Goal: Information Seeking & Learning: Learn about a topic

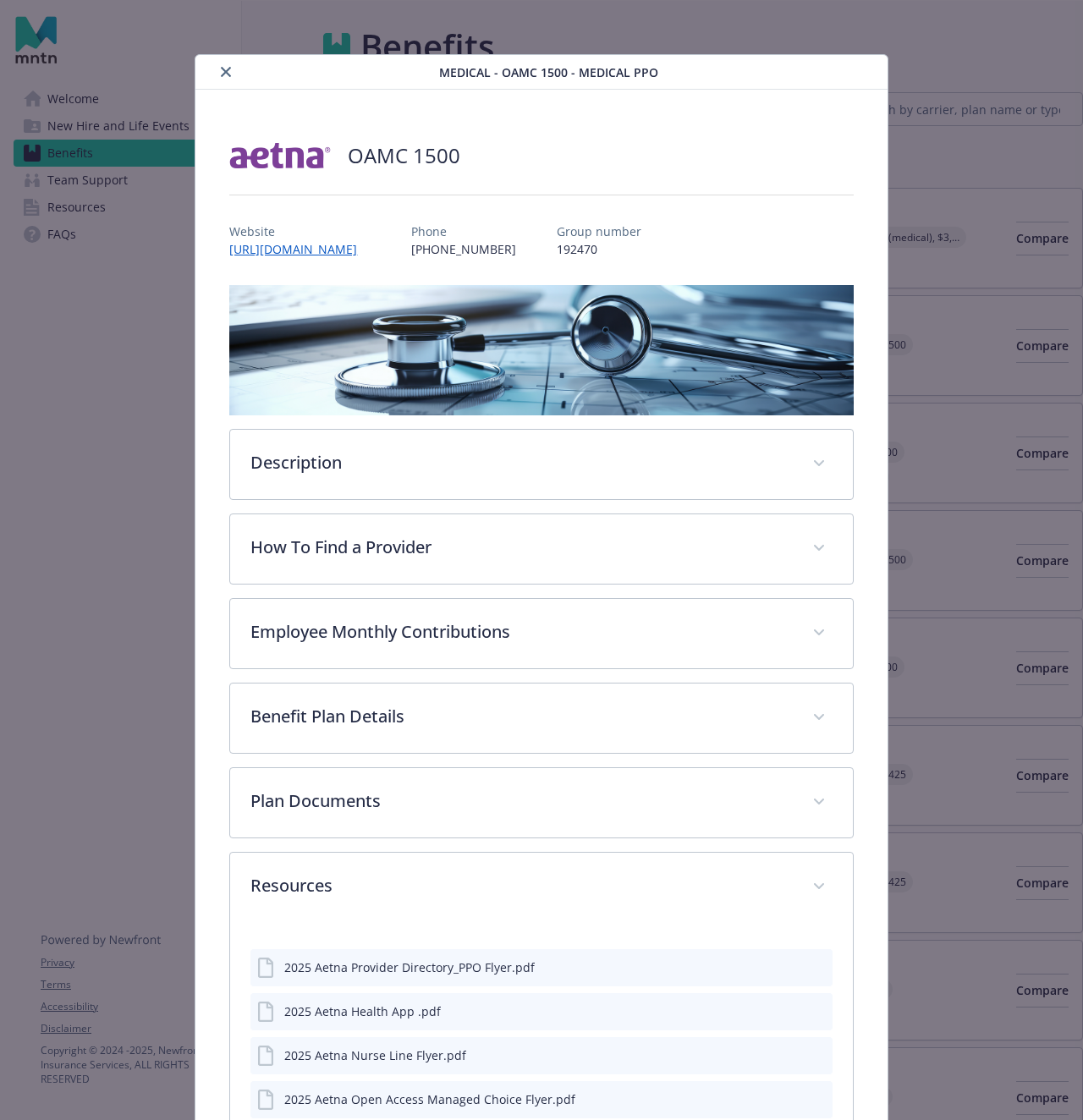
scroll to position [785, 0]
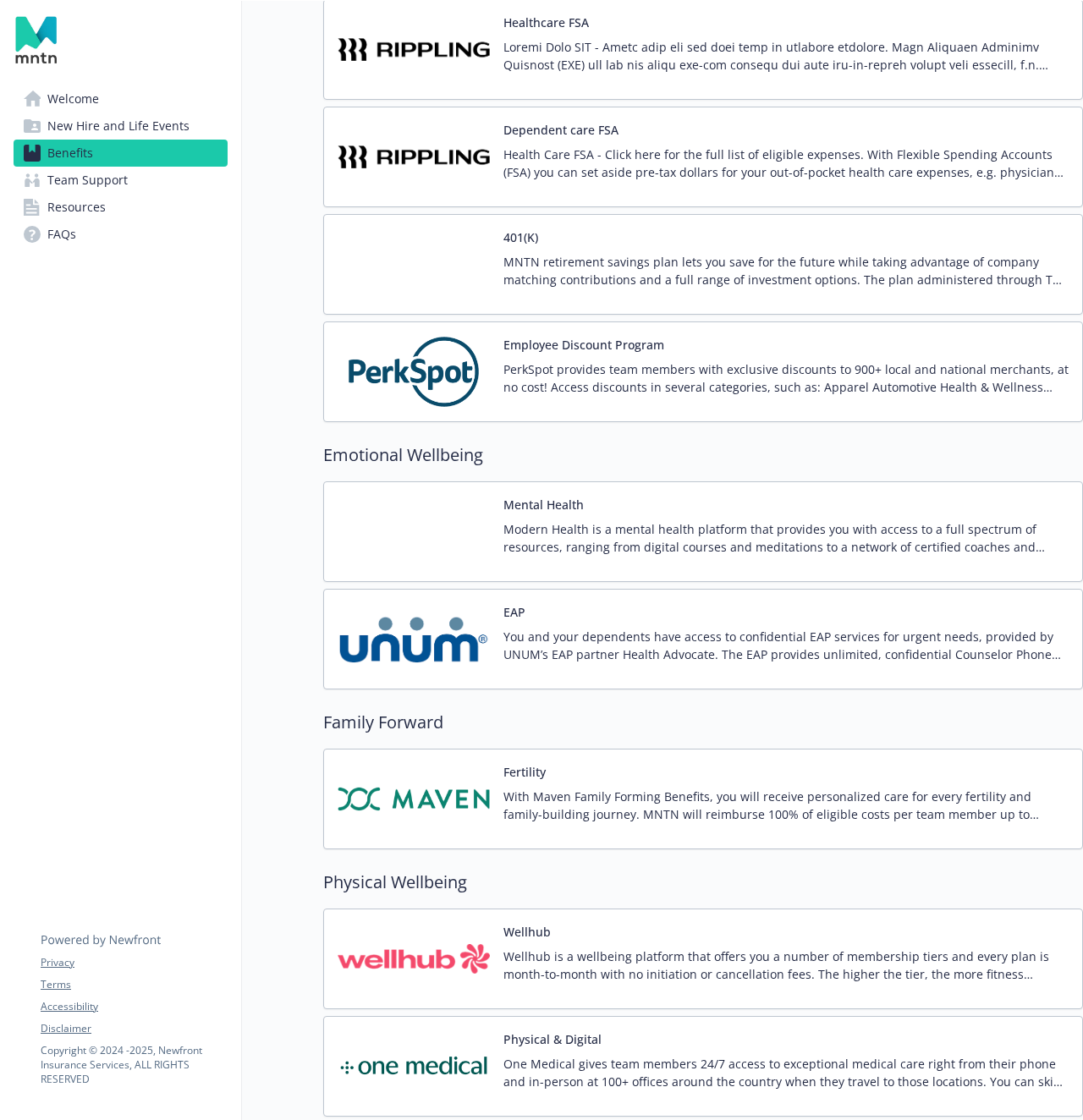
scroll to position [2744, 0]
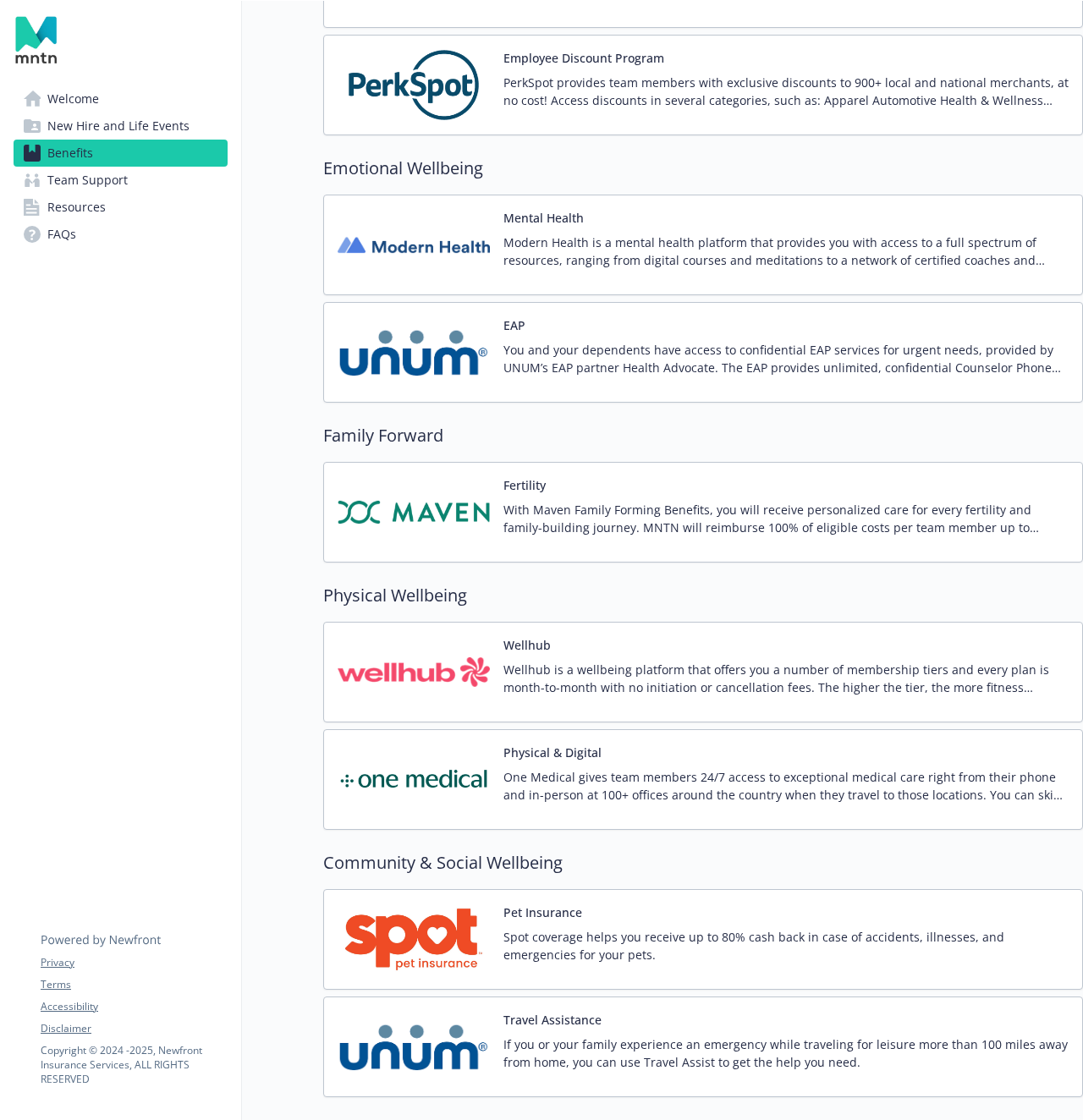
click at [558, 770] on p "One Medical gives team members 24/7 access to exceptional medical care right fr…" at bounding box center [786, 786] width 565 height 36
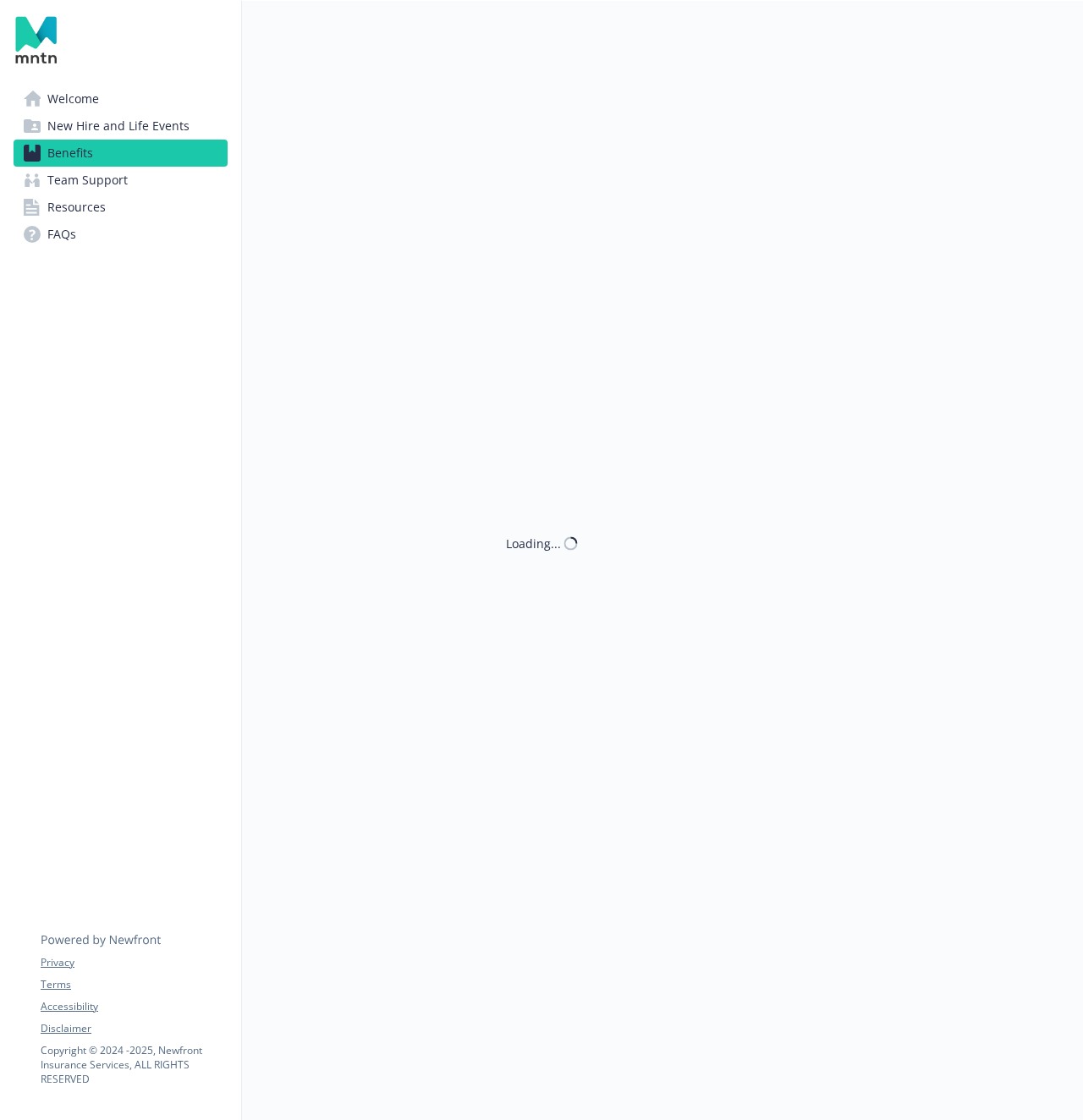
scroll to position [3047, 0]
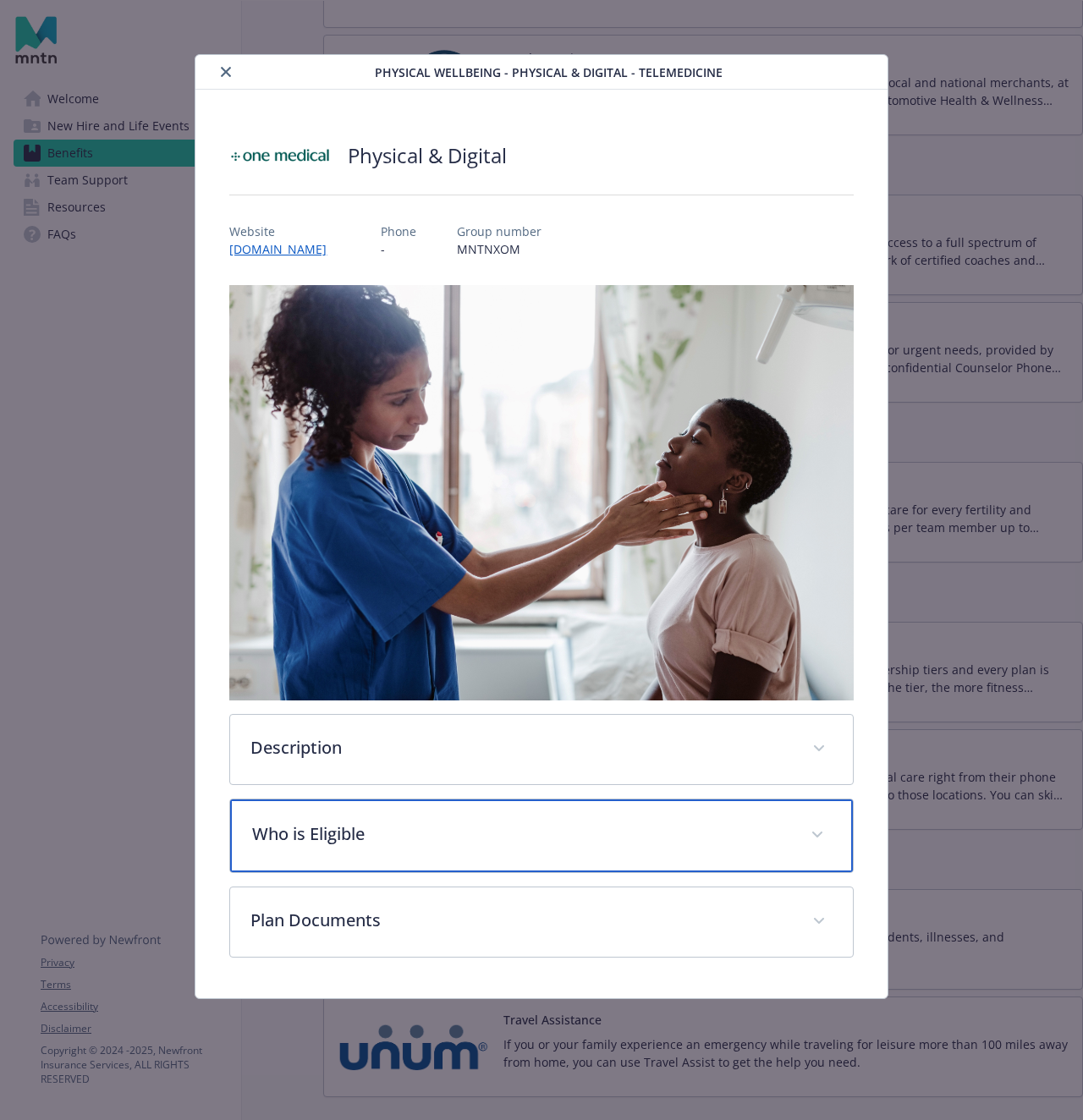
click at [420, 824] on p "Who is Eligible" at bounding box center [521, 834] width 537 height 25
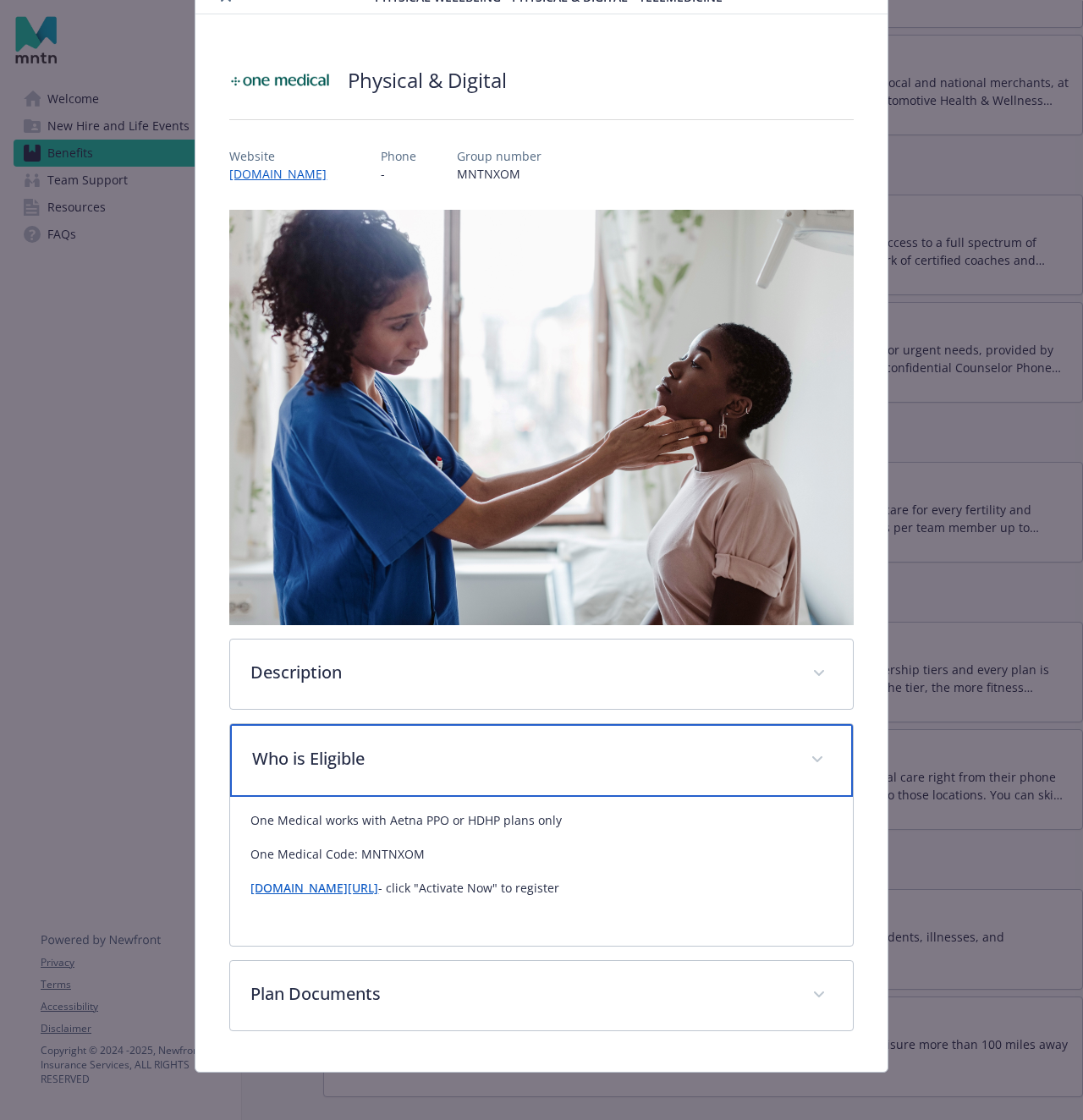
scroll to position [82, 0]
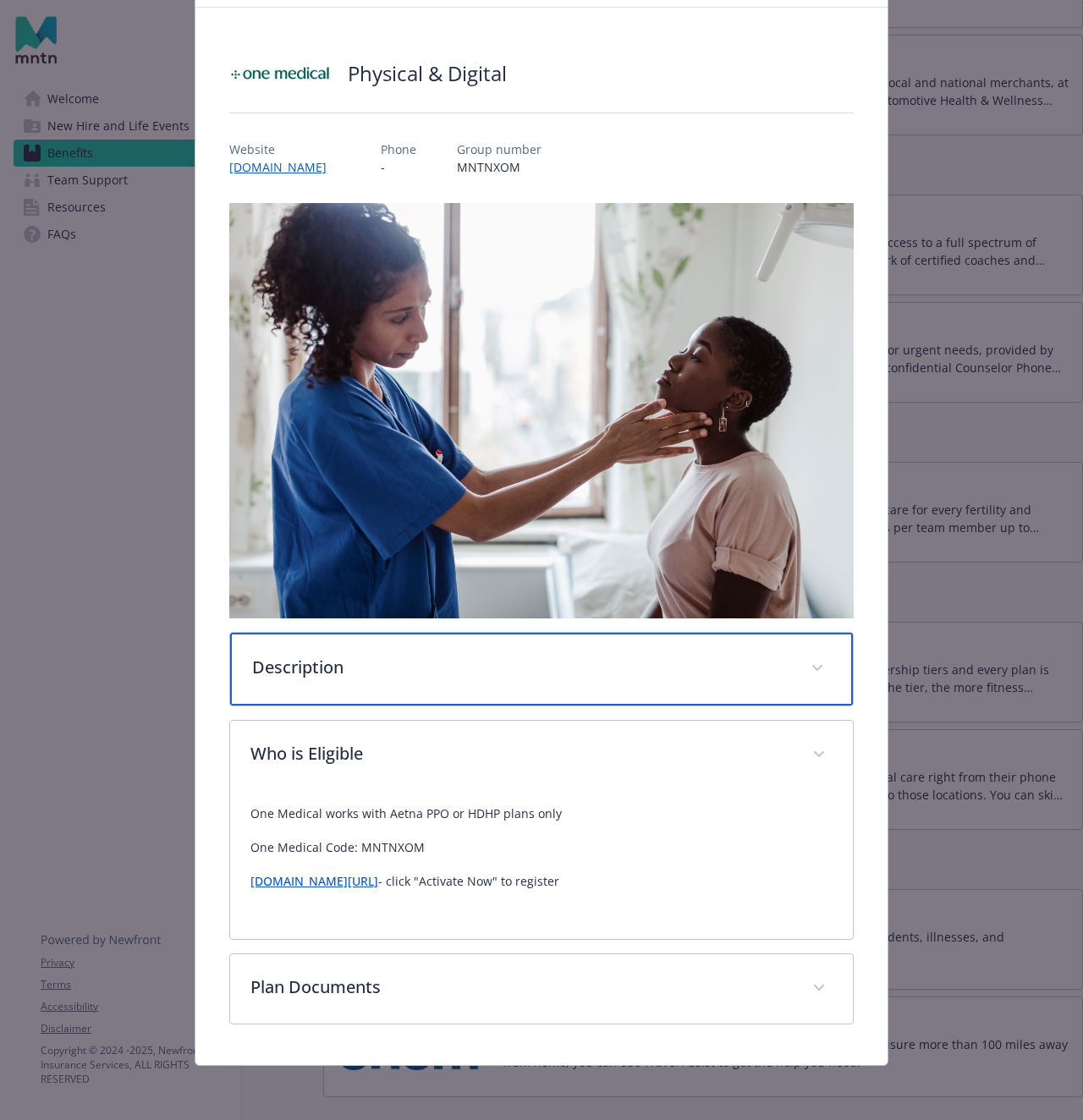
click at [491, 675] on p "Description" at bounding box center [521, 667] width 537 height 25
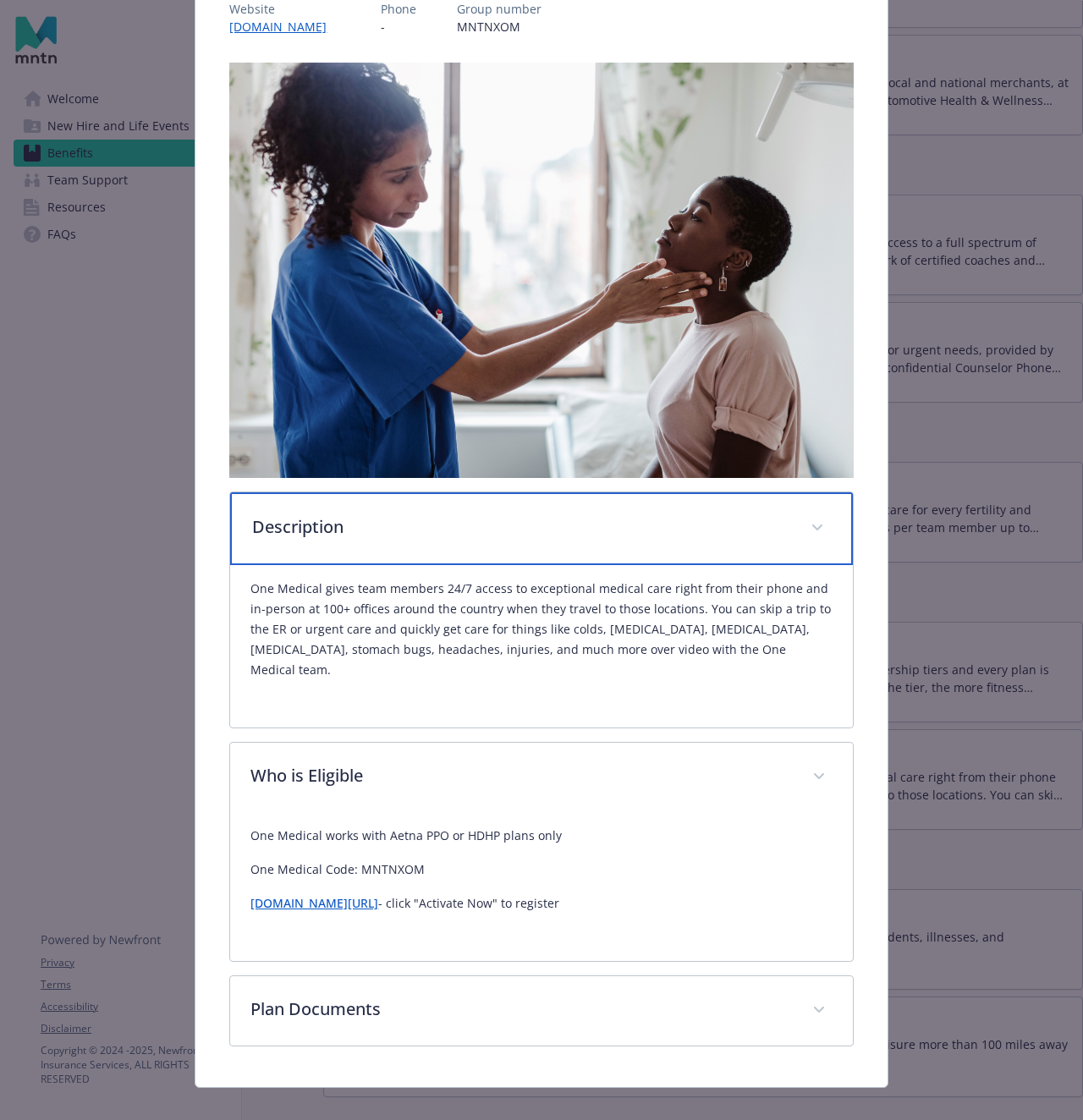
scroll to position [224, 0]
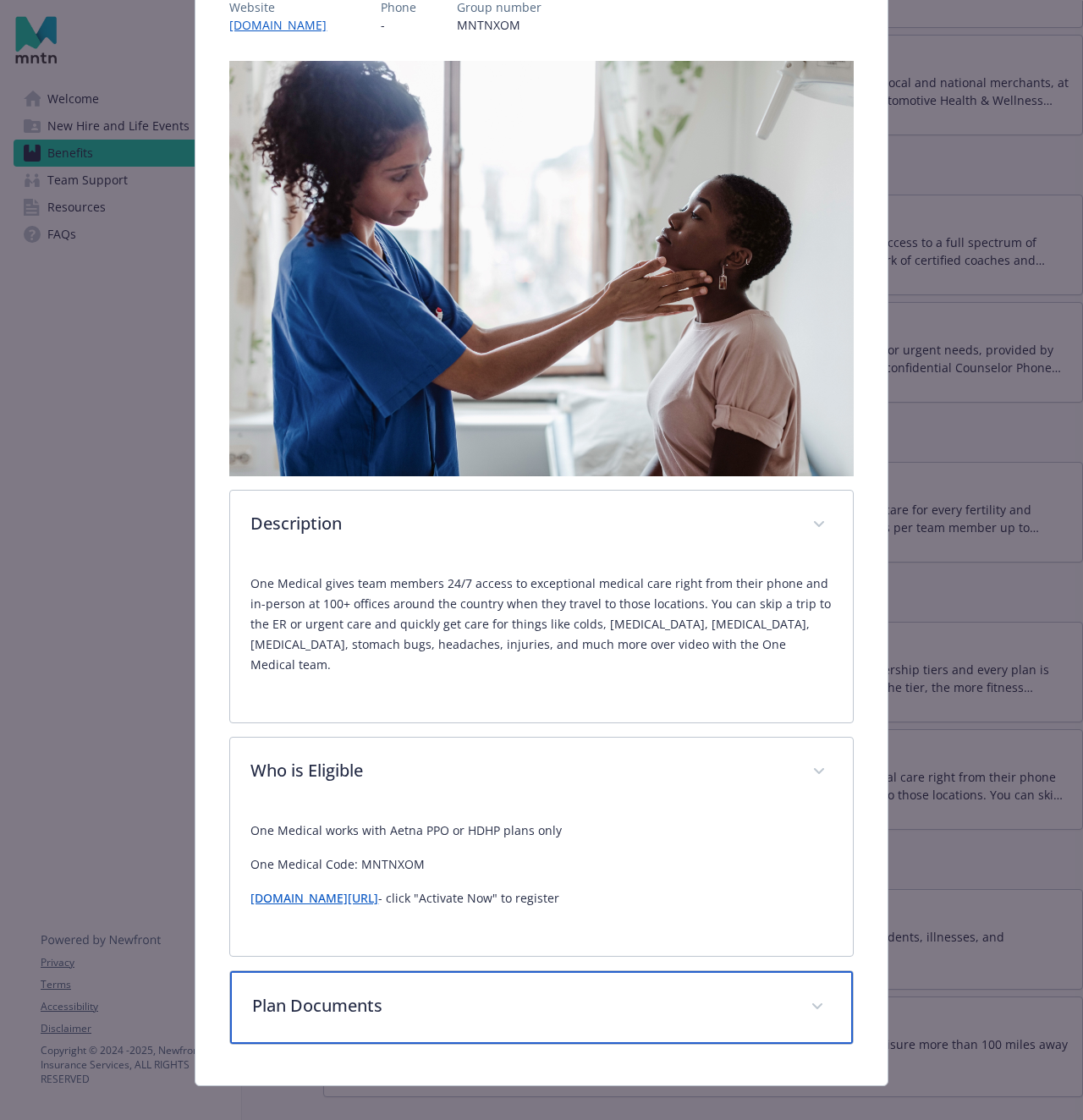
click at [495, 993] on p "Plan Documents" at bounding box center [521, 1006] width 537 height 25
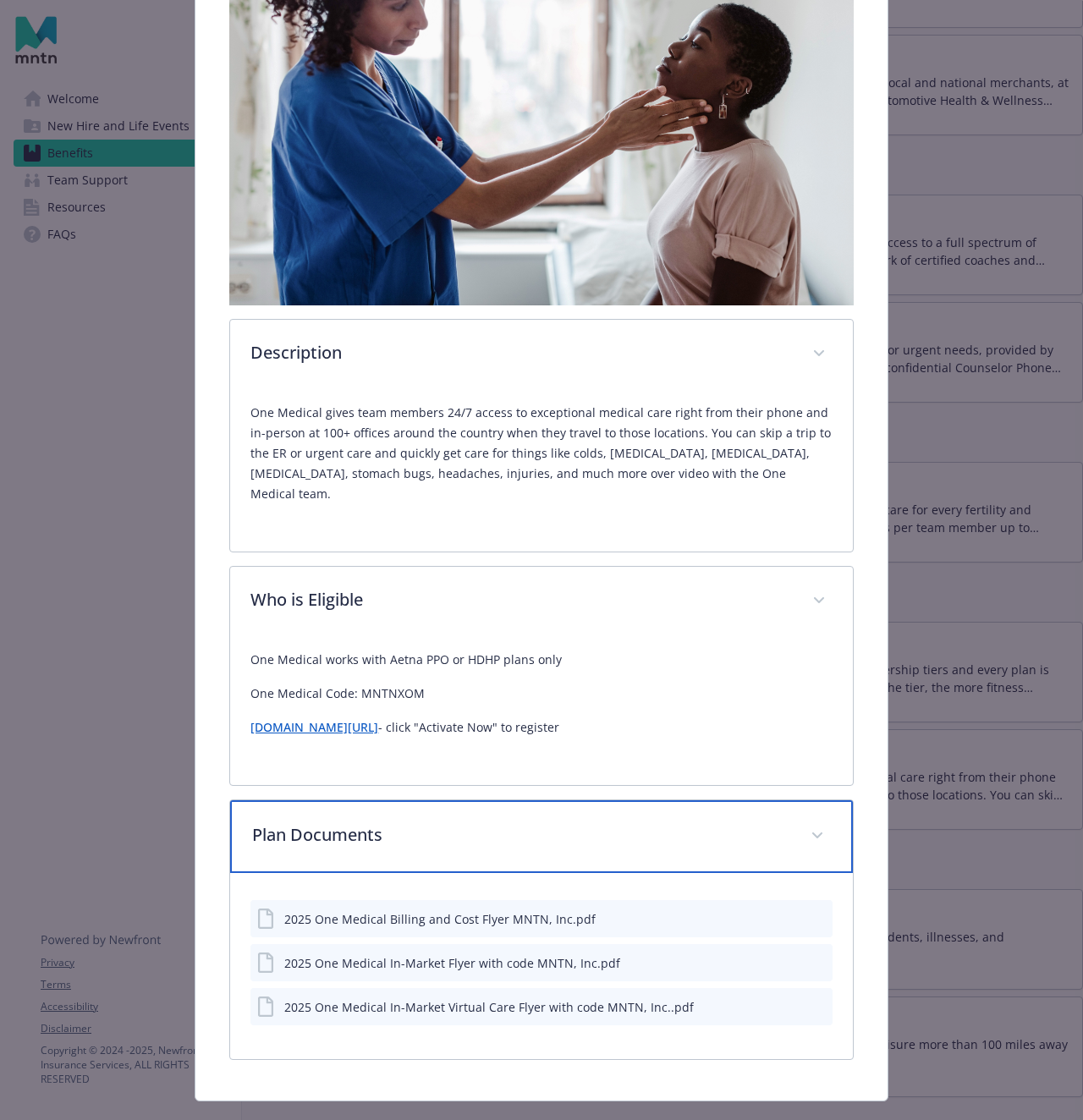
scroll to position [411, 0]
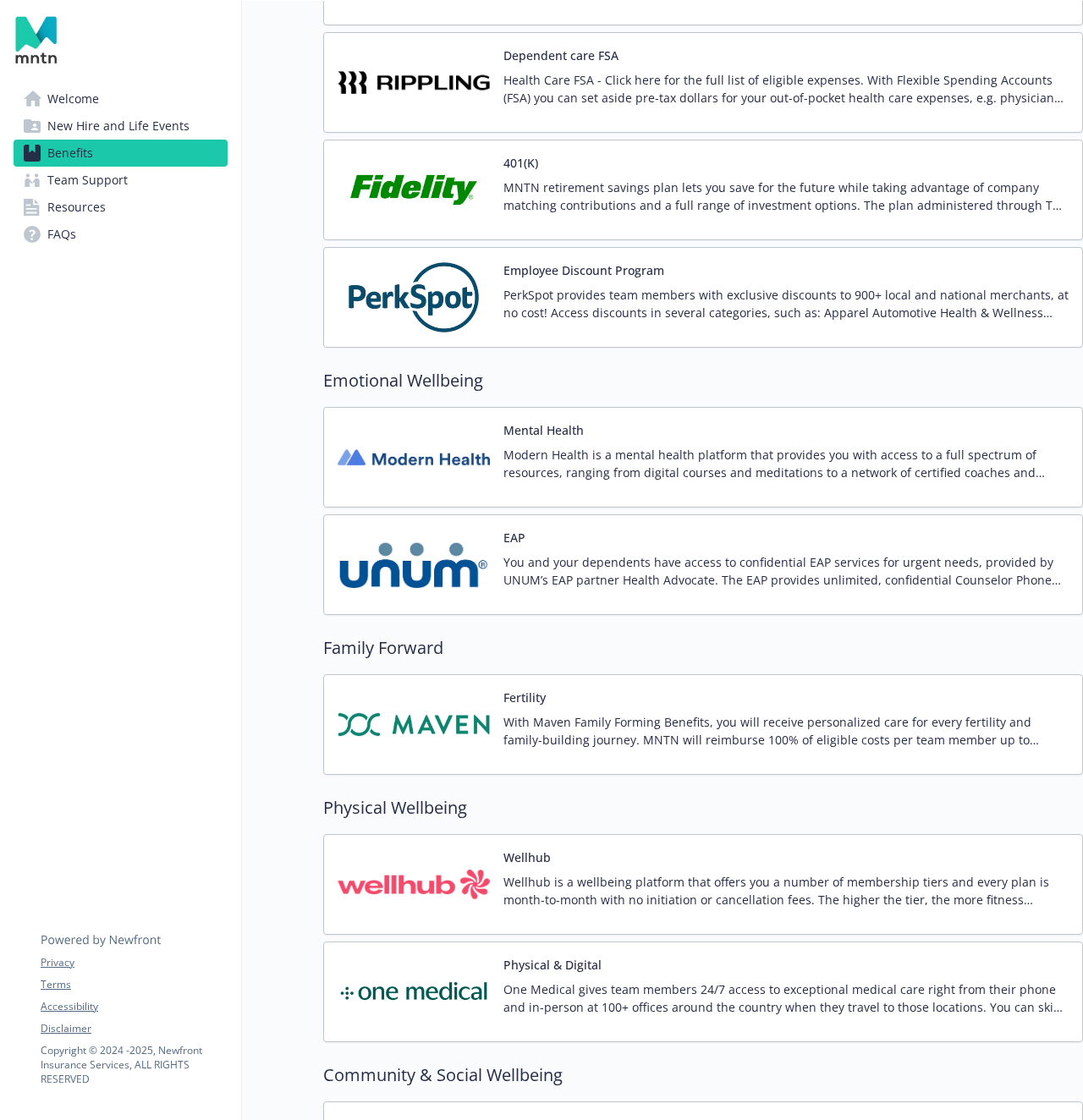
scroll to position [2830, 0]
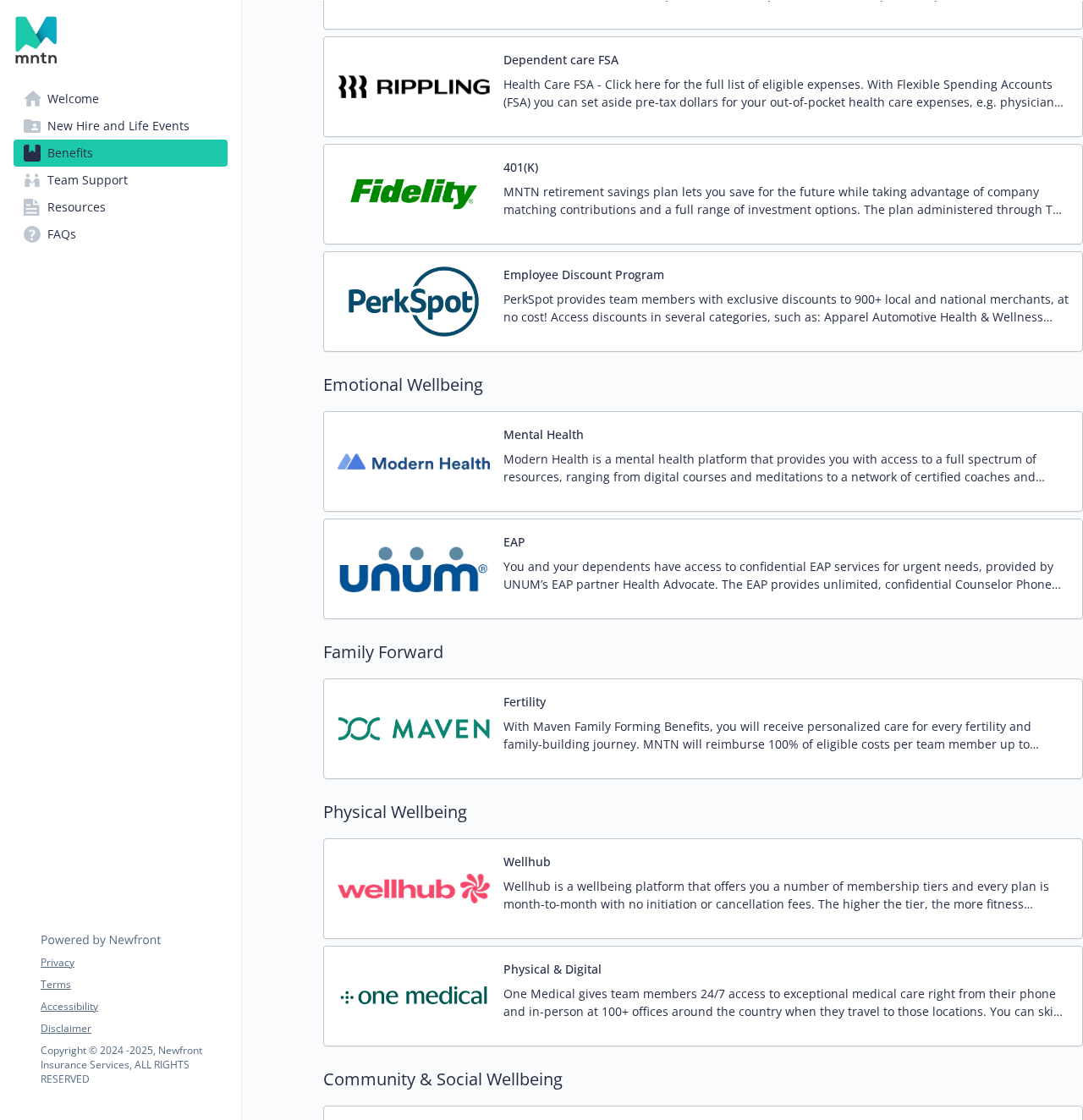
click at [620, 571] on p "You and your dependents have access to confidential EAP services for urgent nee…" at bounding box center [786, 575] width 565 height 36
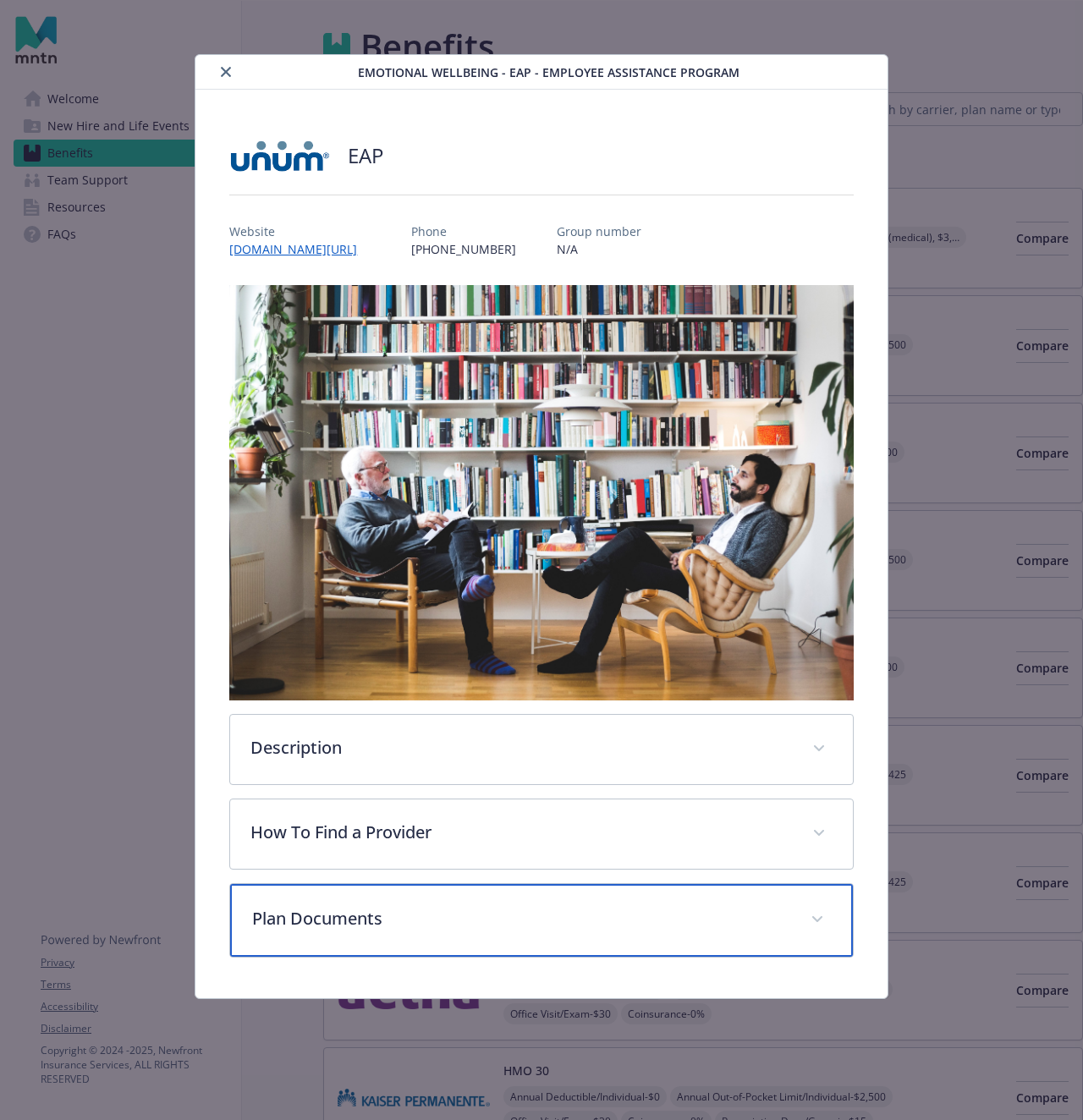
click at [428, 921] on p "Plan Documents" at bounding box center [521, 919] width 537 height 25
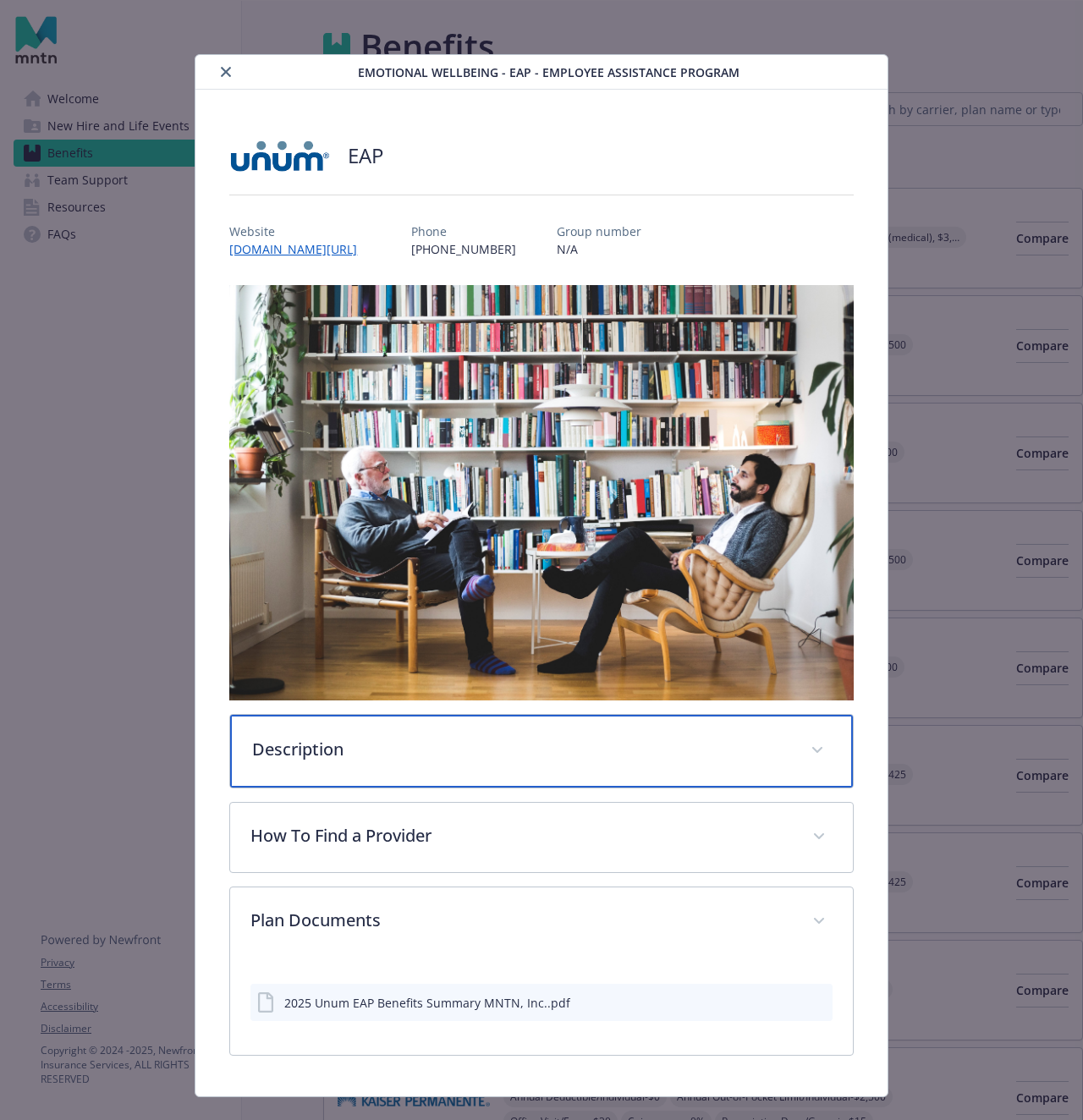
click at [421, 770] on div "Description" at bounding box center [541, 751] width 621 height 72
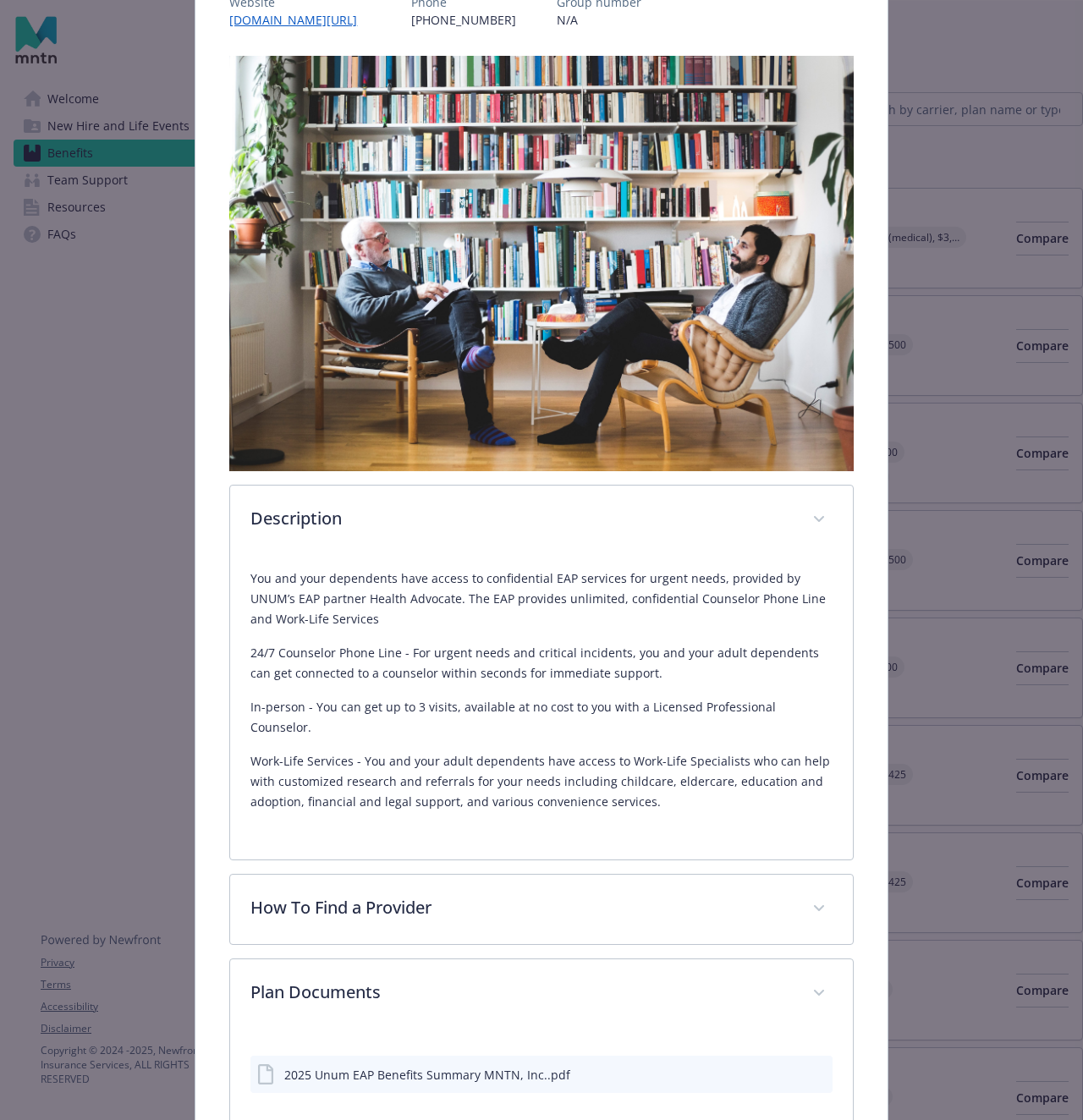
scroll to position [313, 0]
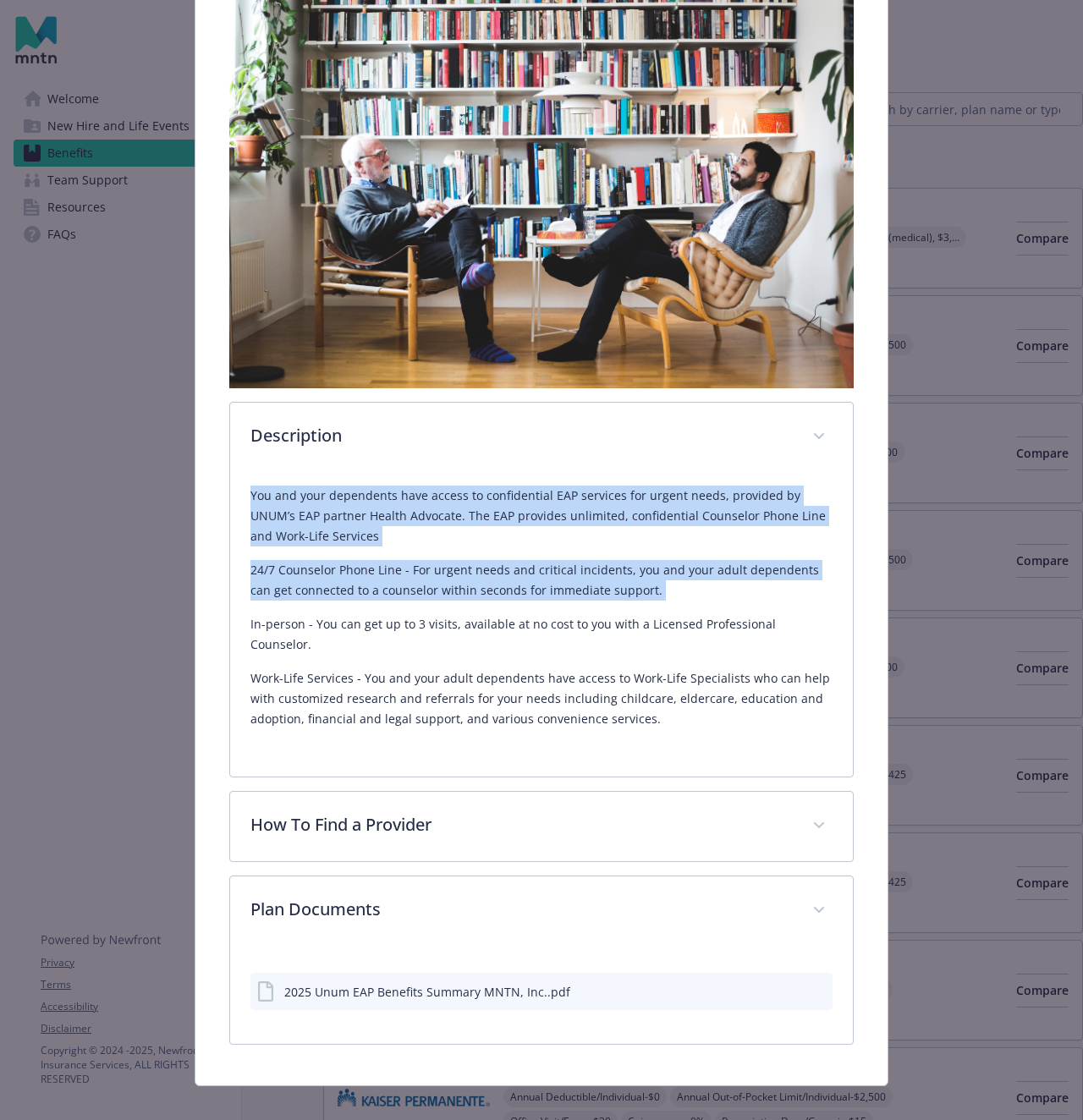
drag, startPoint x: 252, startPoint y: 497, endPoint x: 639, endPoint y: 611, distance: 403.4
click at [651, 605] on div "You and your dependents have access to confidential EAP services for urgent nee…" at bounding box center [540, 607] width 581 height 244
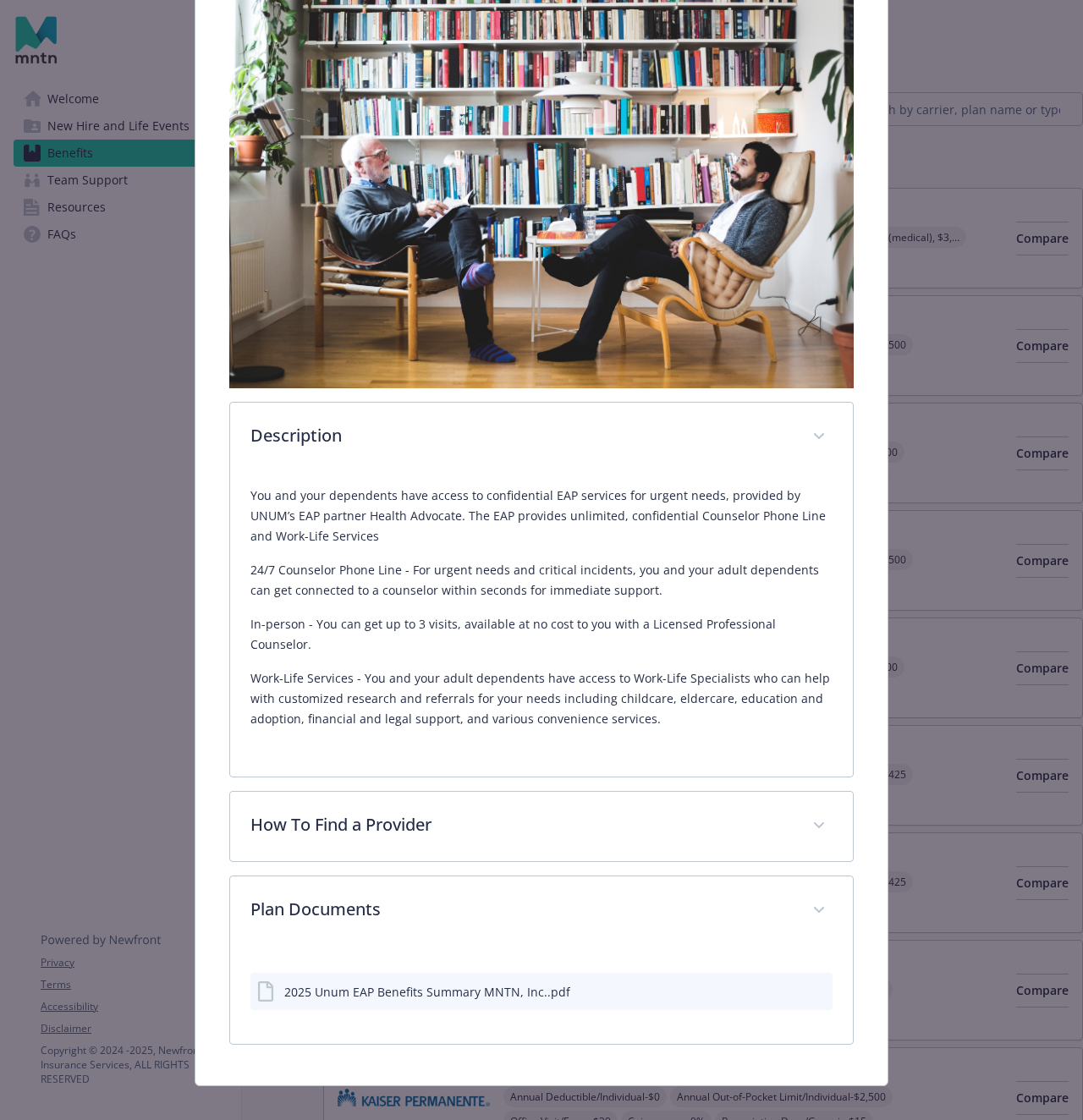
drag, startPoint x: 612, startPoint y: 623, endPoint x: 593, endPoint y: 630, distance: 20.2
click at [604, 626] on p "In-person - You can get up to 3 visits, available at no cost to you with a Lice…" at bounding box center [540, 634] width 581 height 40
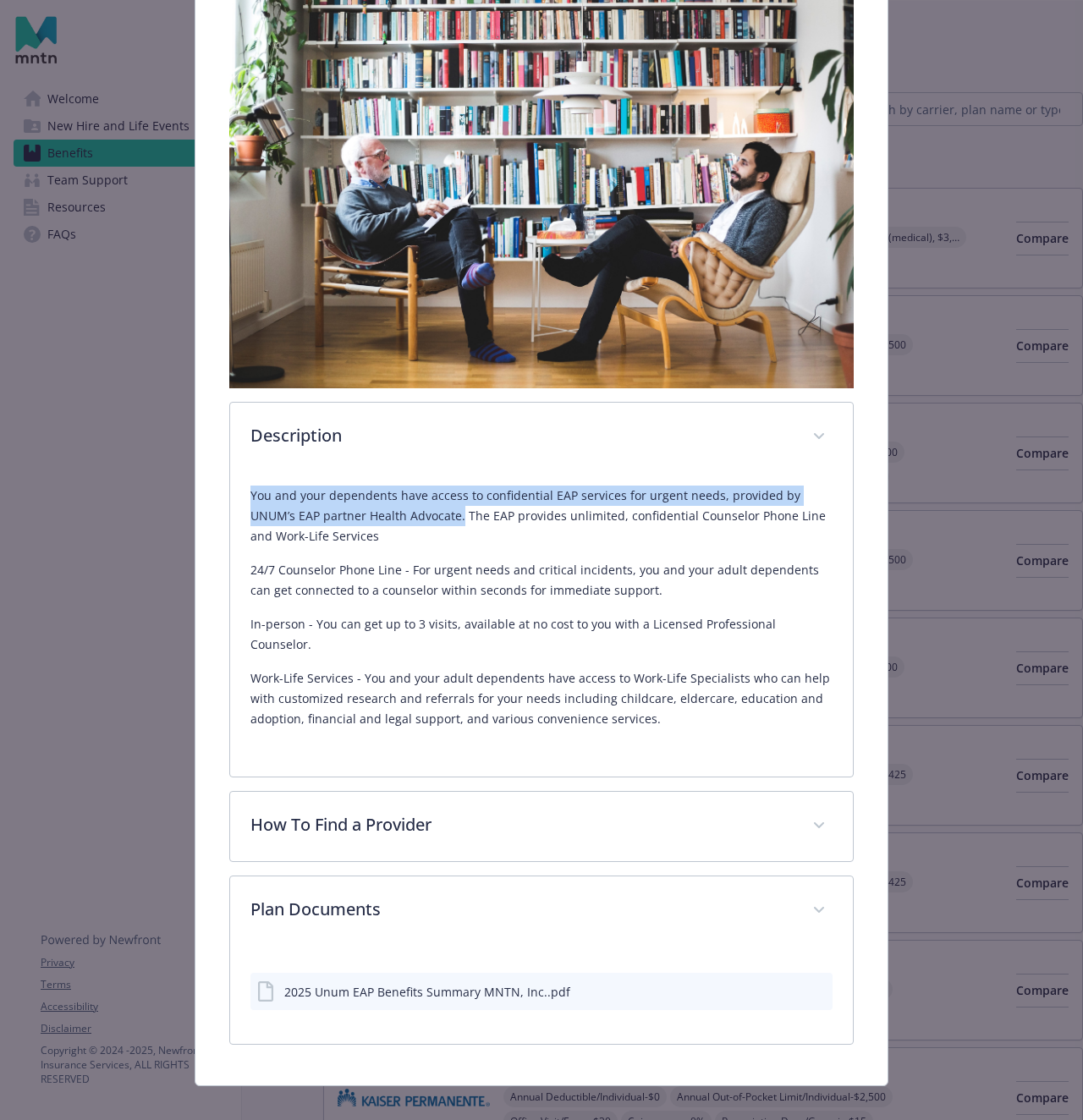
drag, startPoint x: 258, startPoint y: 490, endPoint x: 410, endPoint y: 517, distance: 154.4
click at [414, 520] on div "You and your dependents have access to confidential EAP services for urgent nee…" at bounding box center [541, 624] width 621 height 305
copy p "You and your dependents have access to confidential EAP services for urgent nee…"
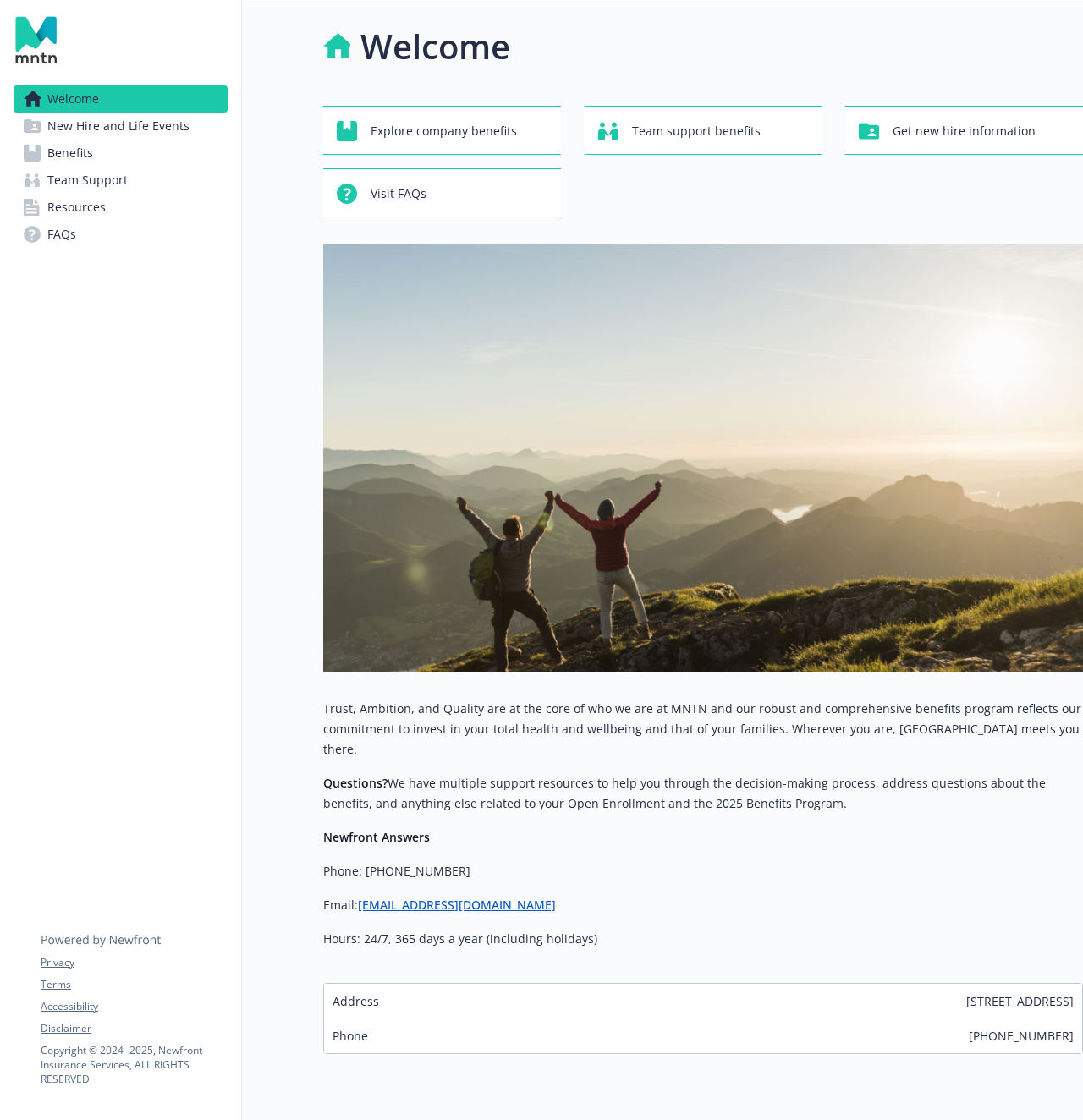
click at [112, 156] on link "Benefits" at bounding box center [121, 153] width 214 height 27
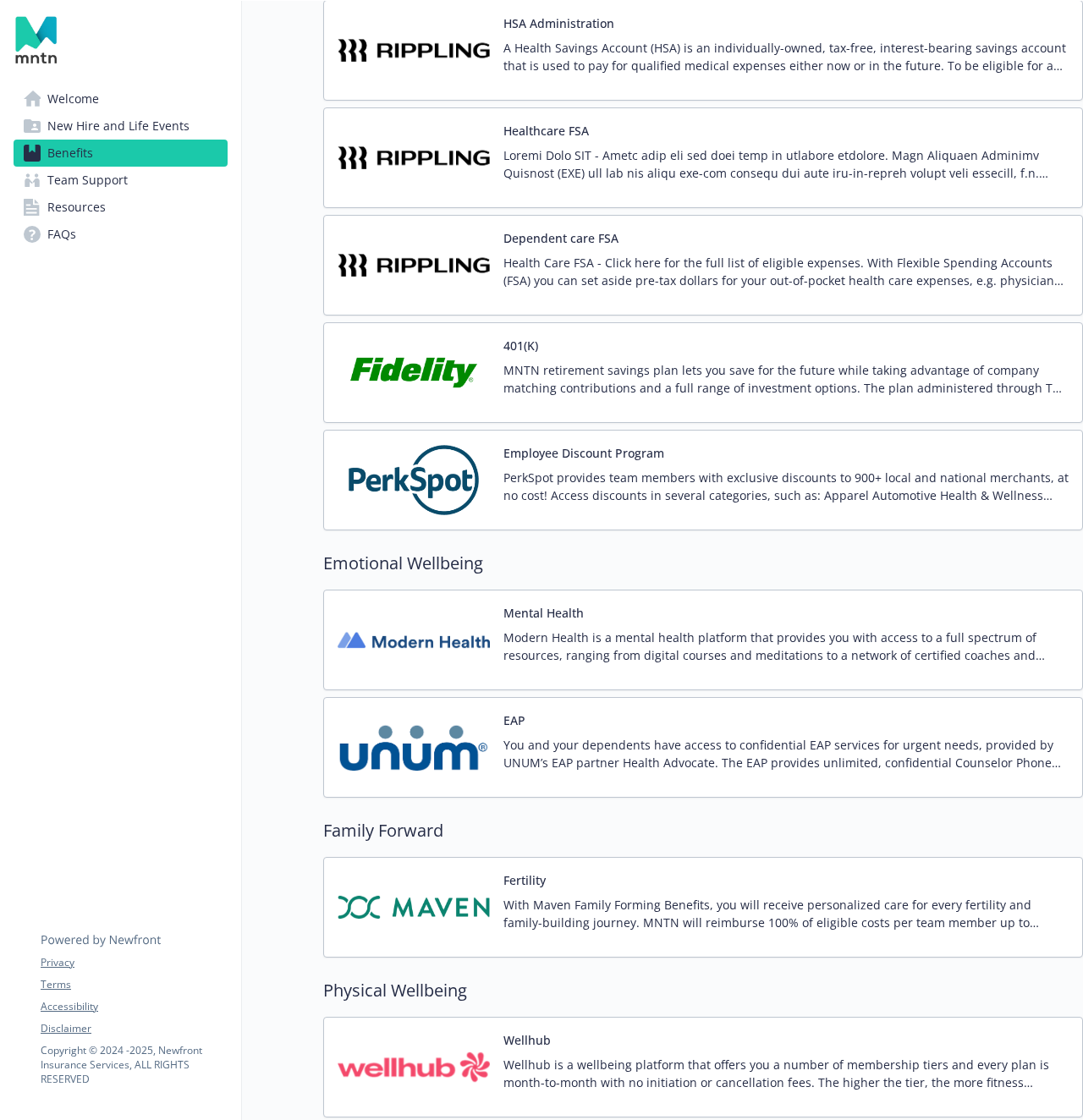
click at [559, 609] on button "Mental Health" at bounding box center [544, 613] width 80 height 18
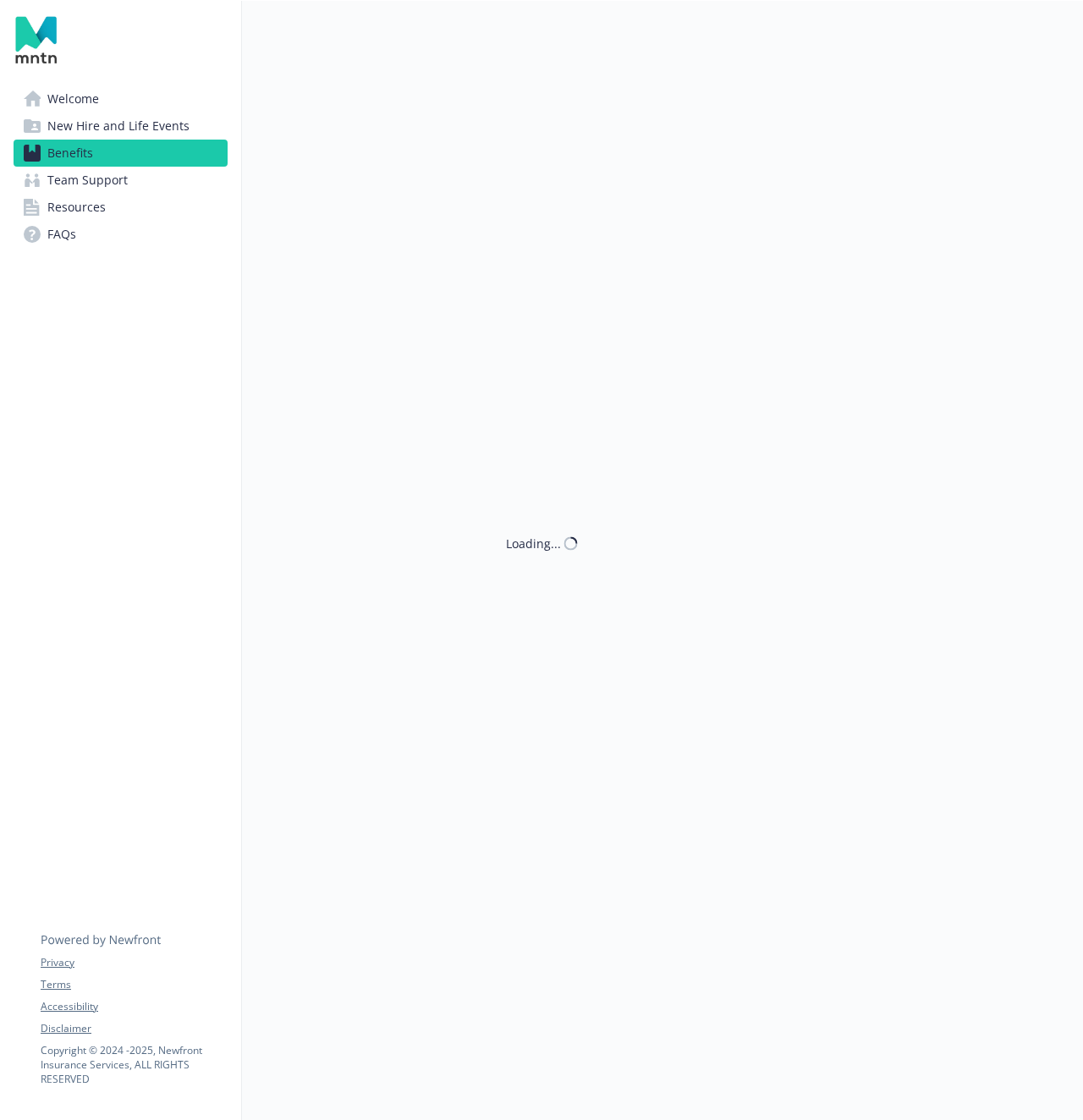
scroll to position [2652, 0]
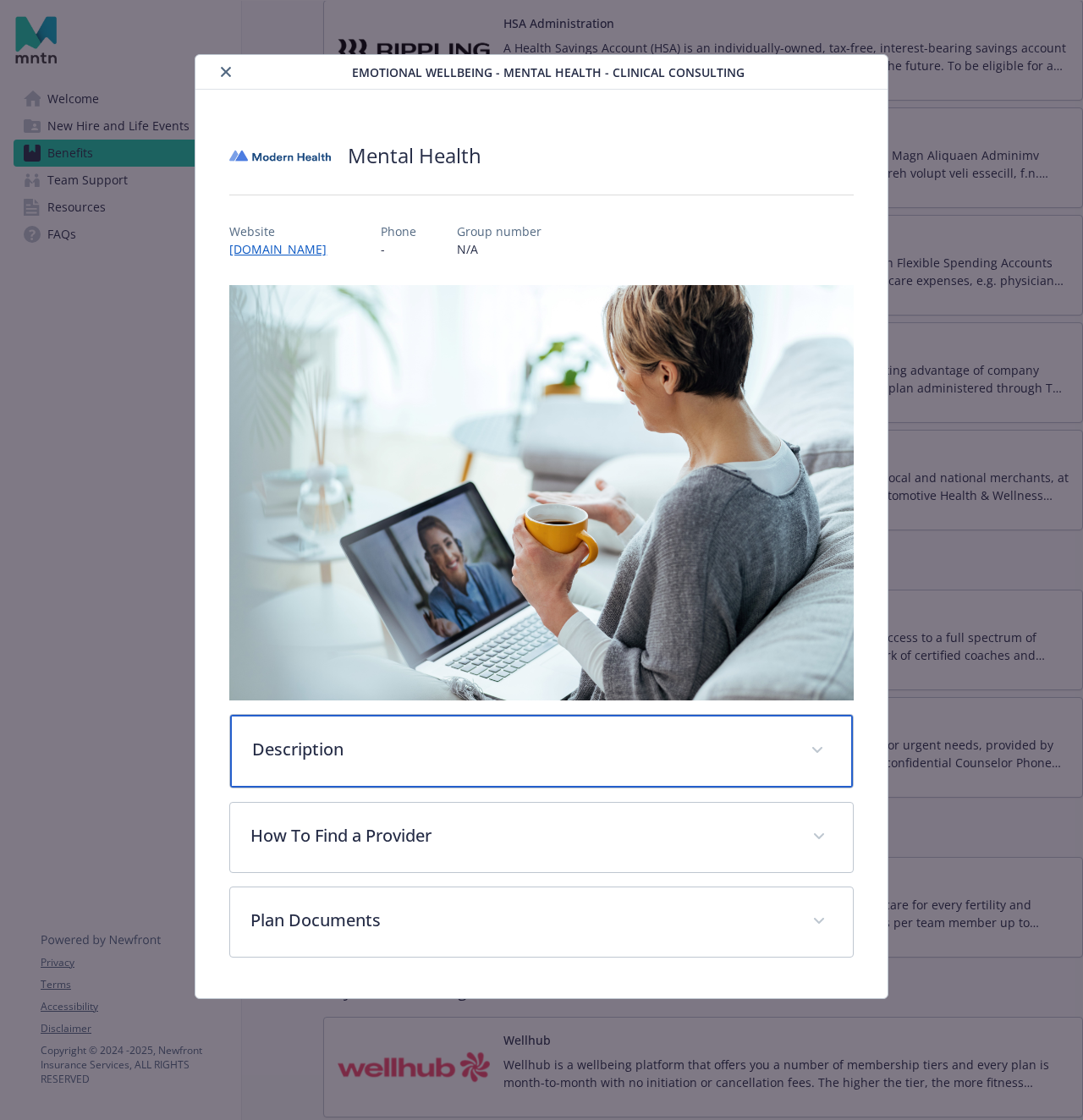
click at [388, 753] on p "Description" at bounding box center [521, 749] width 537 height 25
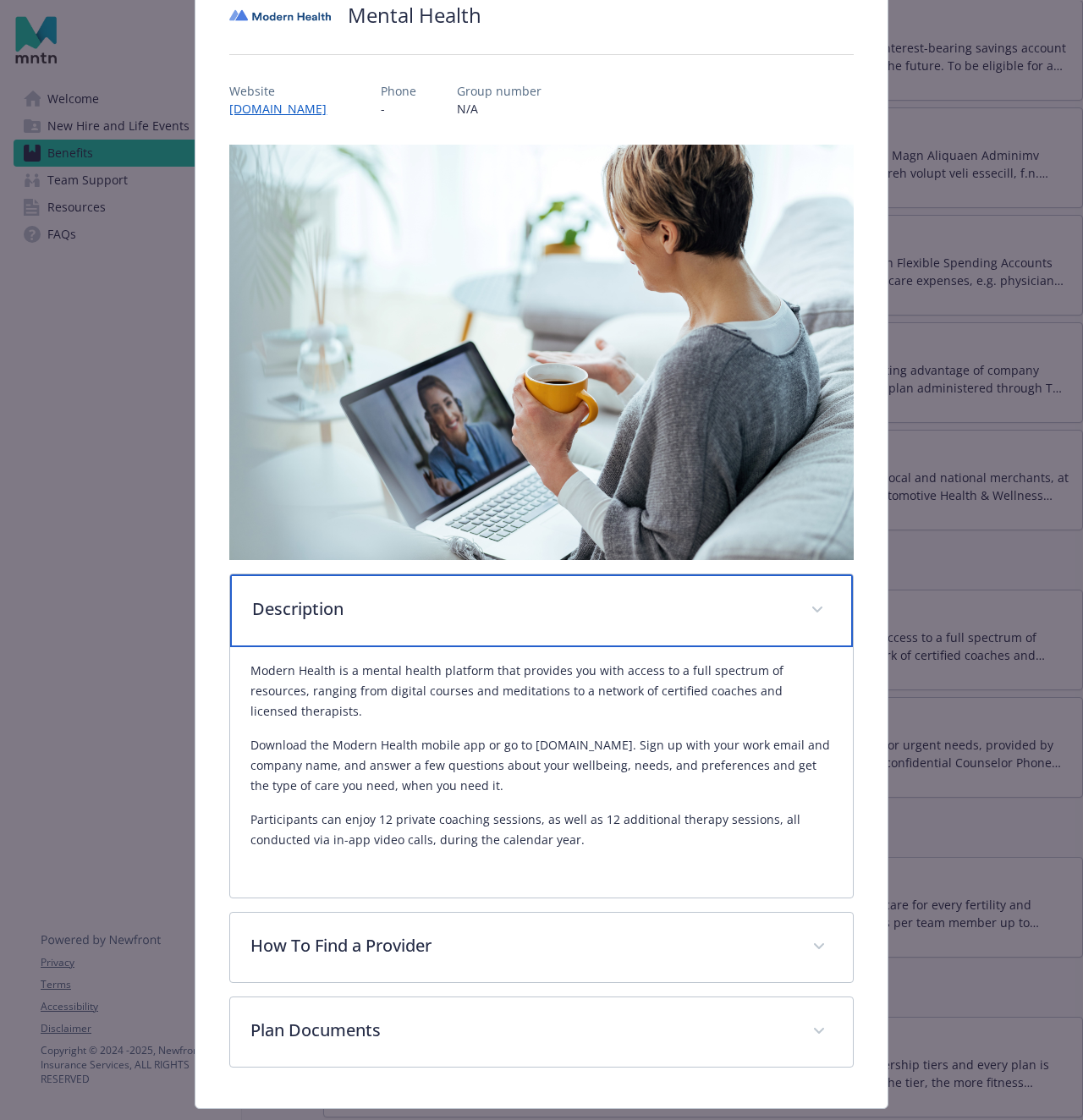
scroll to position [163, 0]
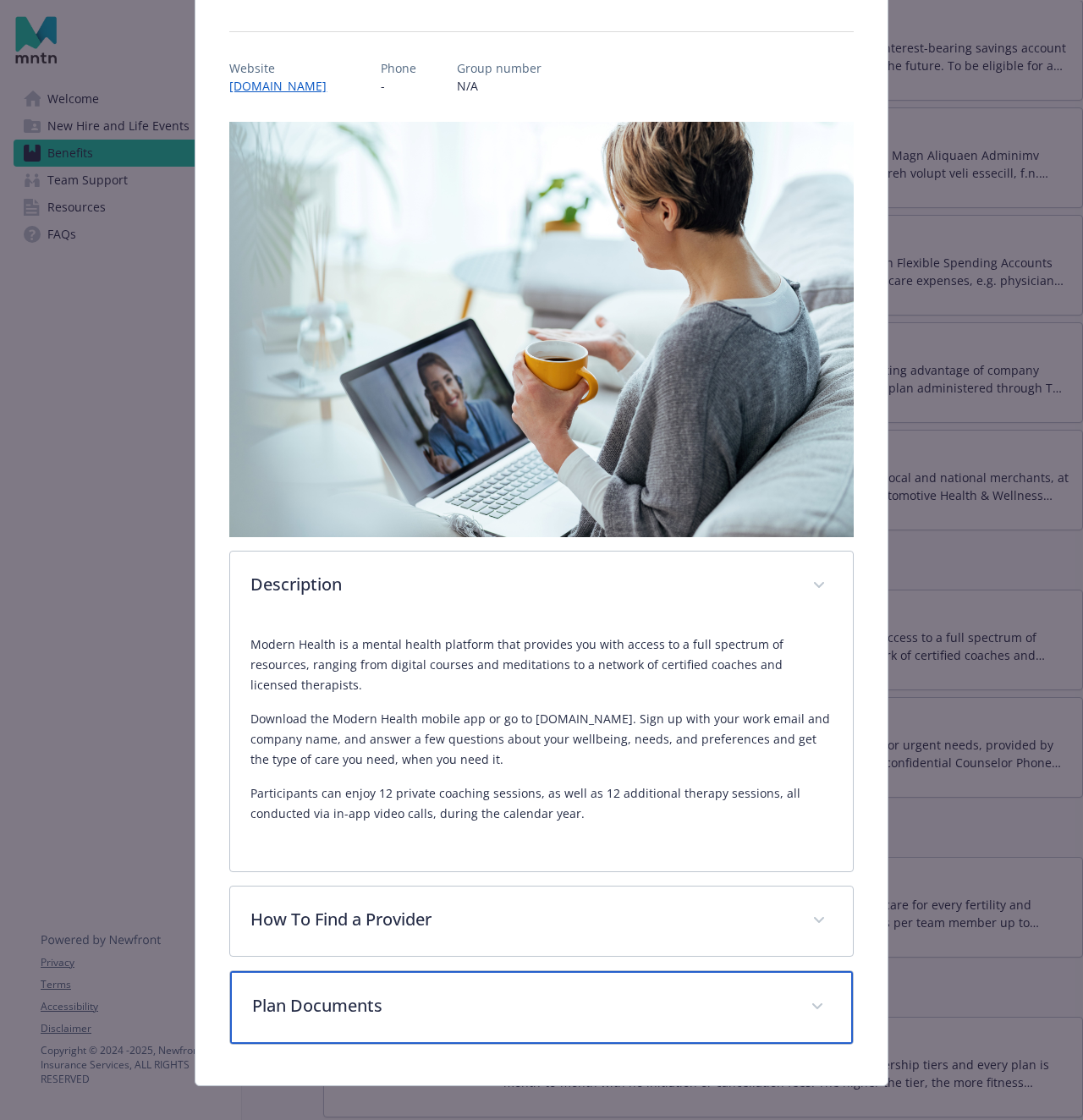
click at [491, 993] on p "Plan Documents" at bounding box center [521, 1006] width 537 height 25
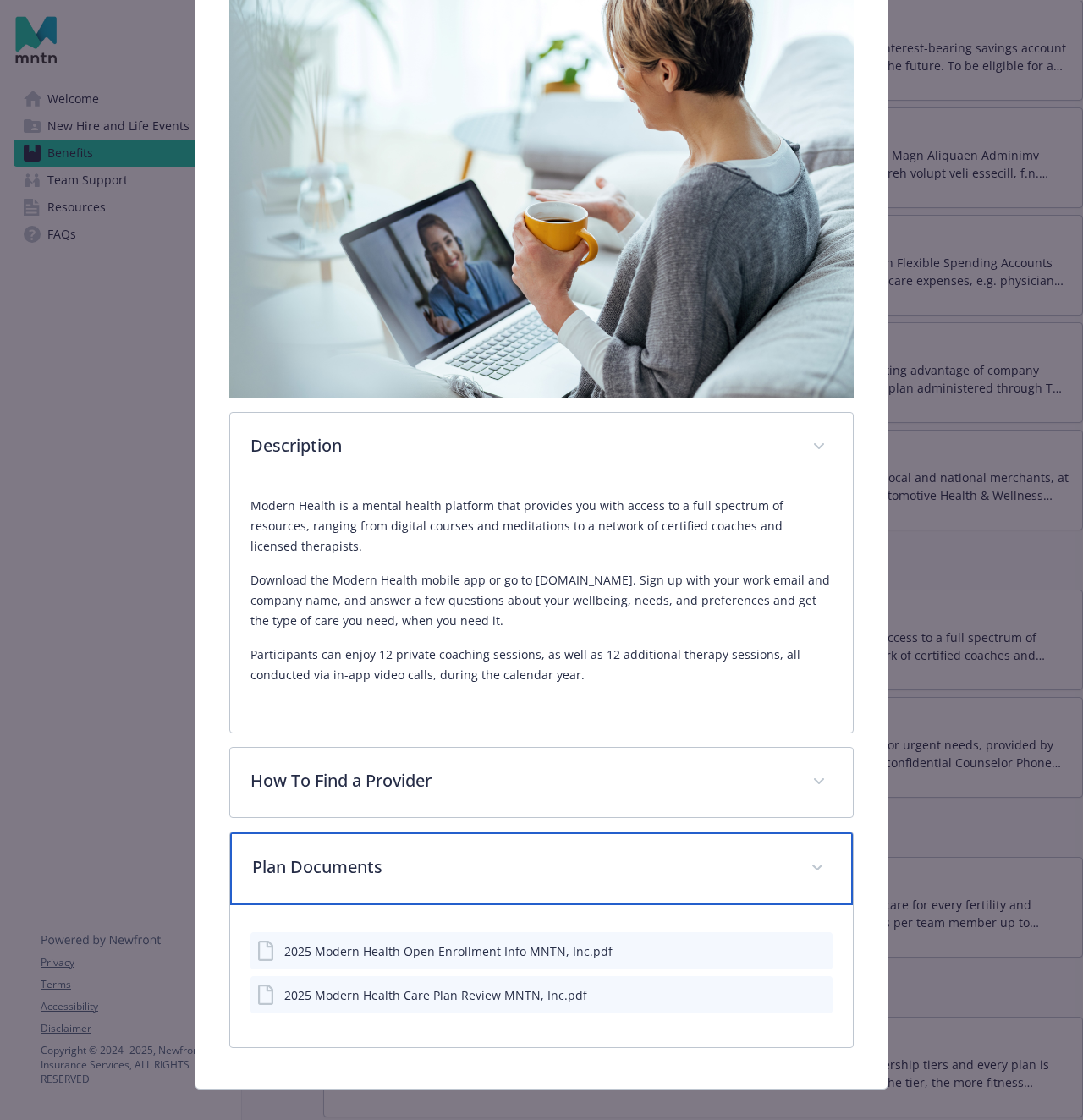
scroll to position [305, 0]
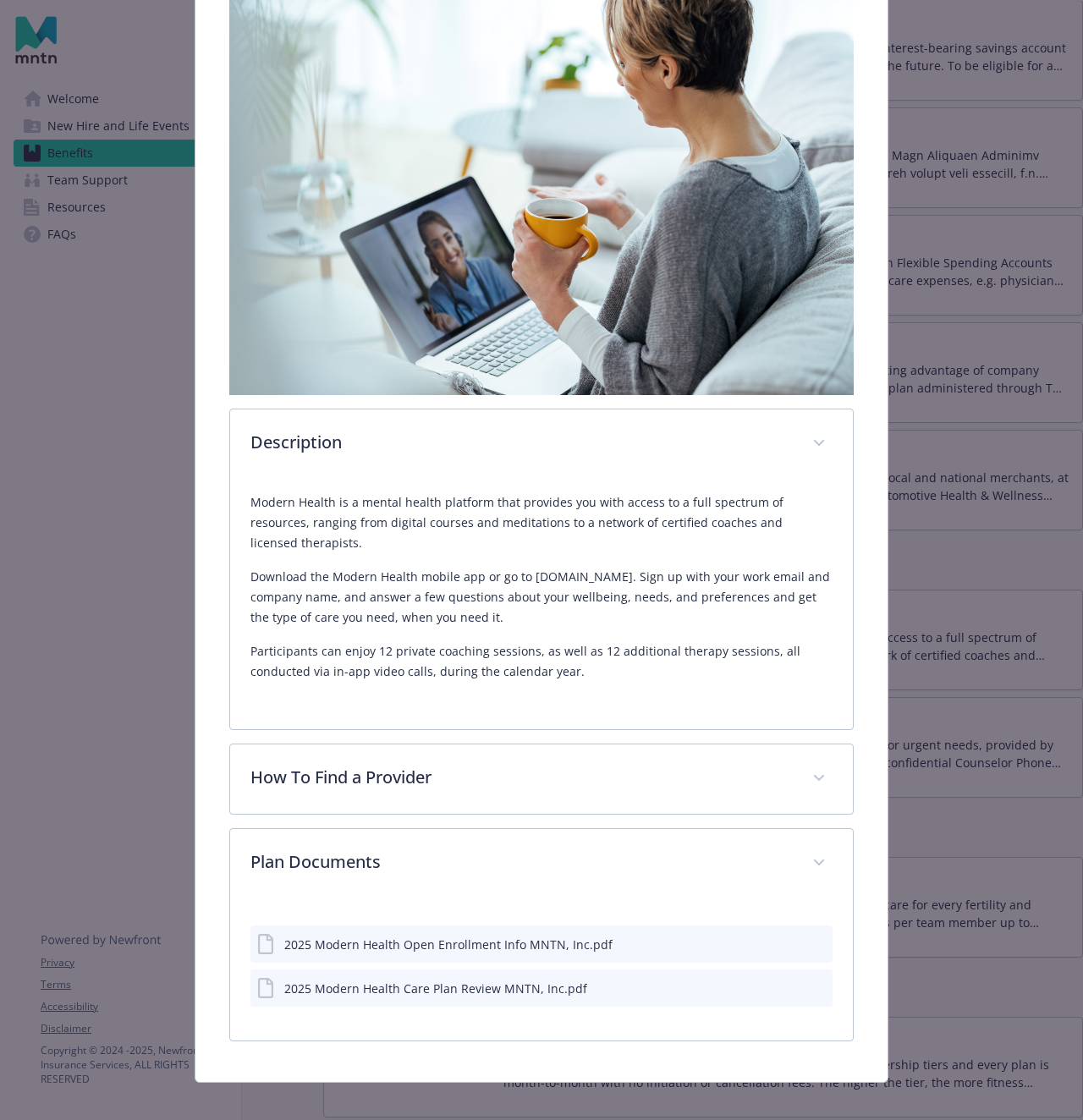
click at [816, 938] on icon "preview file" at bounding box center [816, 943] width 15 height 12
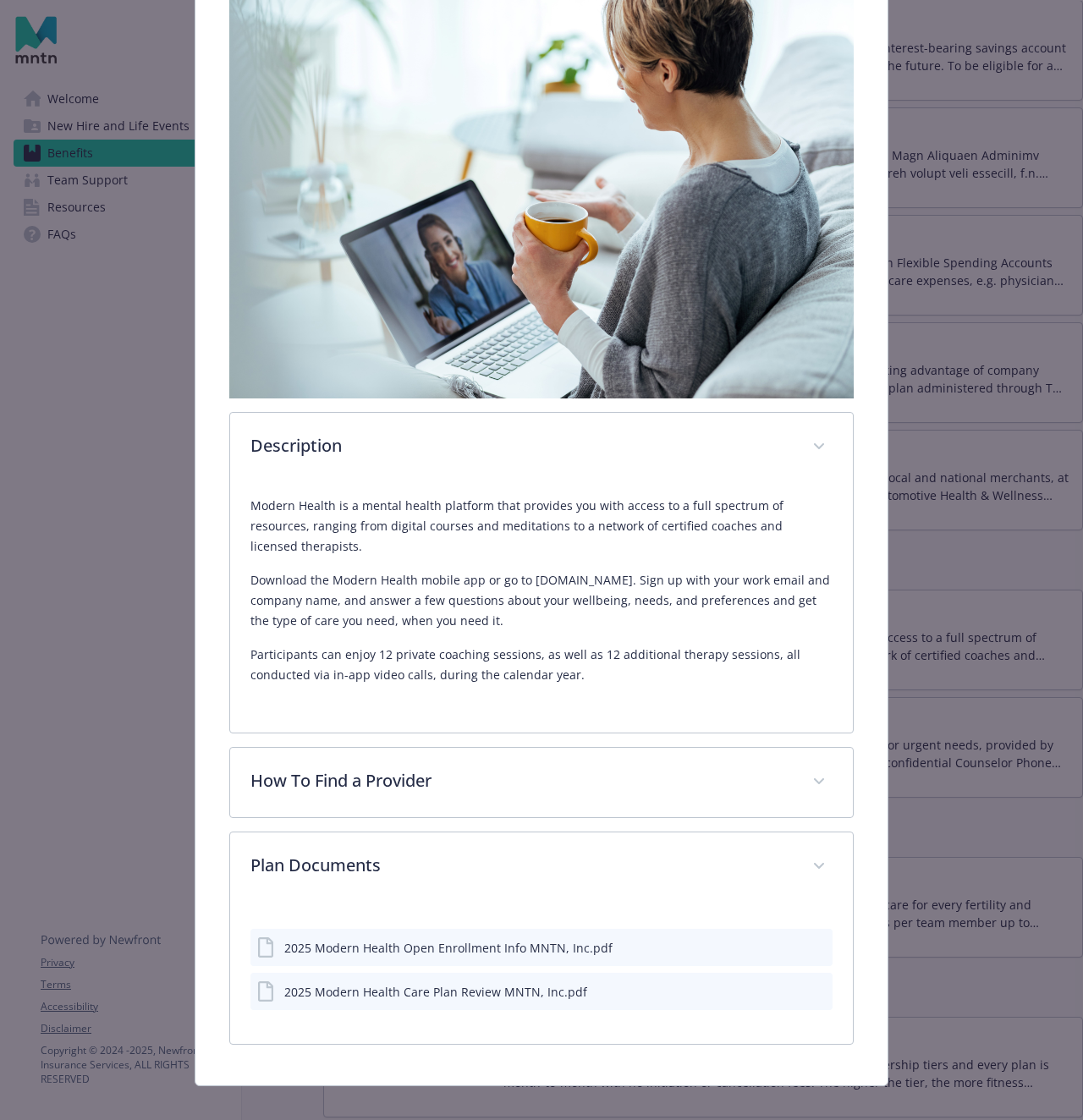
click at [816, 985] on icon "preview file" at bounding box center [816, 990] width 15 height 12
